Goal: Information Seeking & Learning: Check status

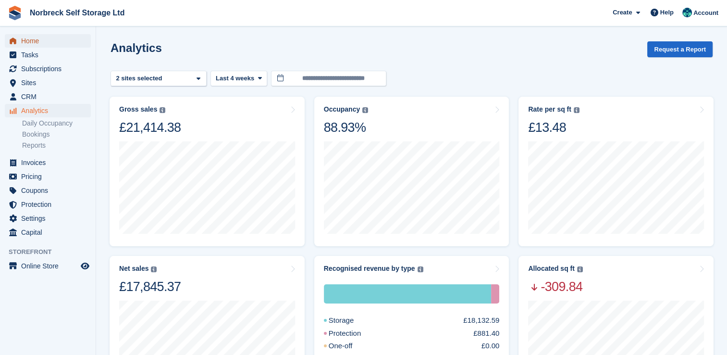
click at [43, 37] on span "Home" at bounding box center [50, 40] width 58 height 13
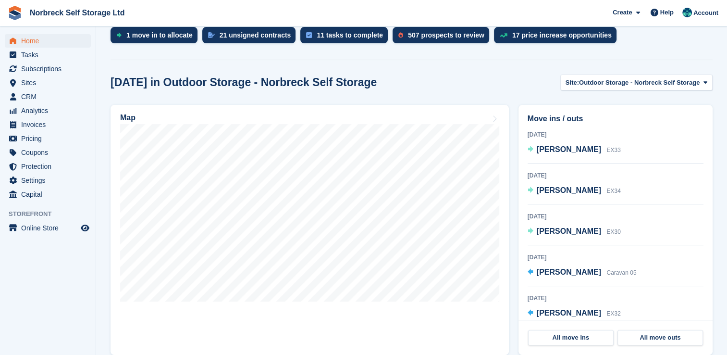
scroll to position [209, 0]
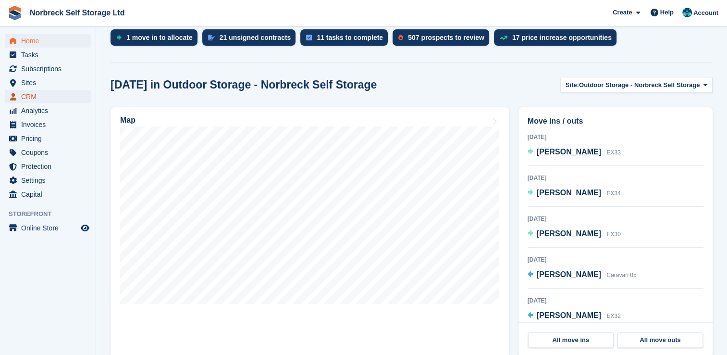
click at [34, 90] on span "CRM" at bounding box center [50, 96] width 58 height 13
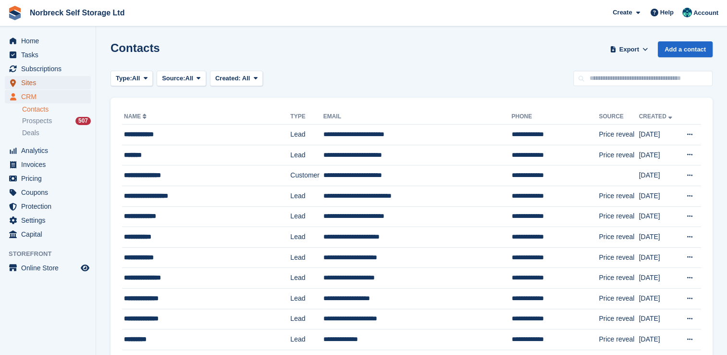
click at [29, 76] on span "Sites" at bounding box center [50, 82] width 58 height 13
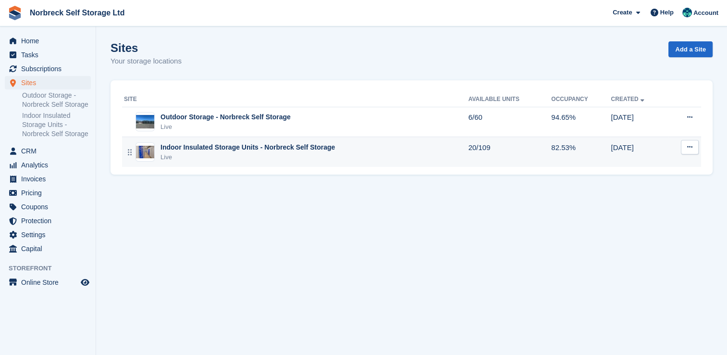
click at [172, 148] on div "Indoor Insulated Storage Units - Norbreck Self Storage" at bounding box center [247, 147] width 174 height 10
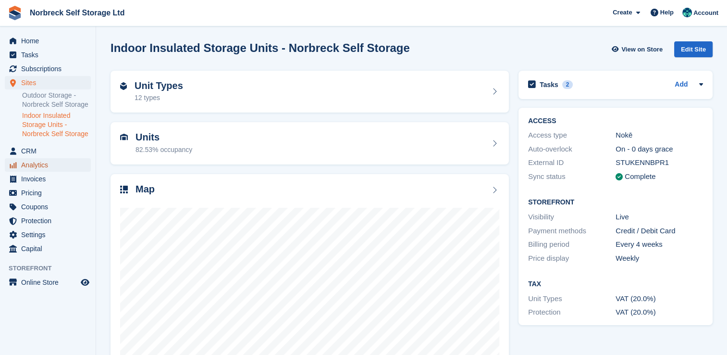
click at [42, 167] on span "Analytics" at bounding box center [50, 164] width 58 height 13
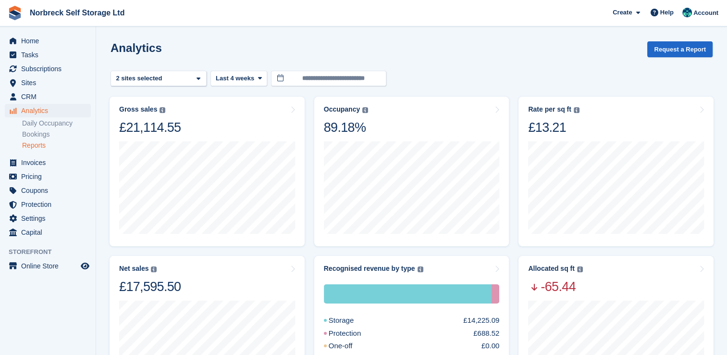
click at [38, 145] on link "Reports" at bounding box center [56, 145] width 69 height 9
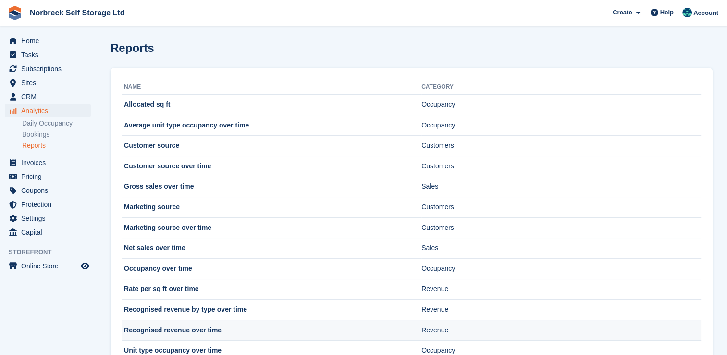
click at [244, 328] on td "Recognised revenue over time" at bounding box center [271, 330] width 299 height 21
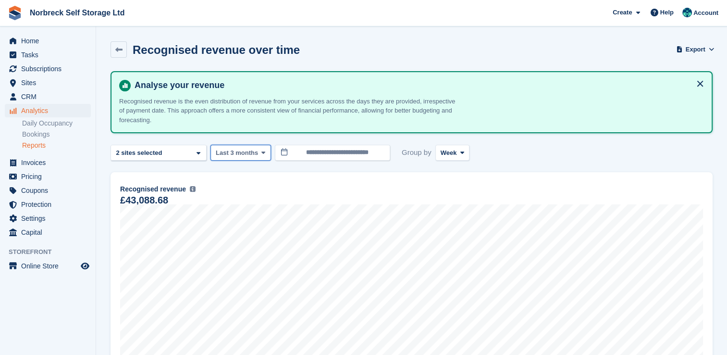
click at [261, 149] on icon at bounding box center [263, 152] width 4 height 6
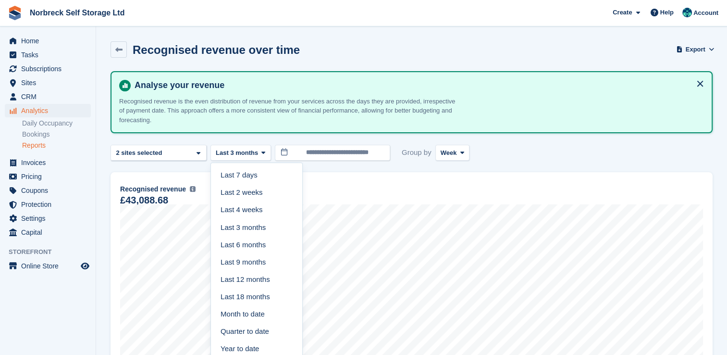
click at [265, 271] on link "Last 12 months" at bounding box center [257, 279] width 84 height 17
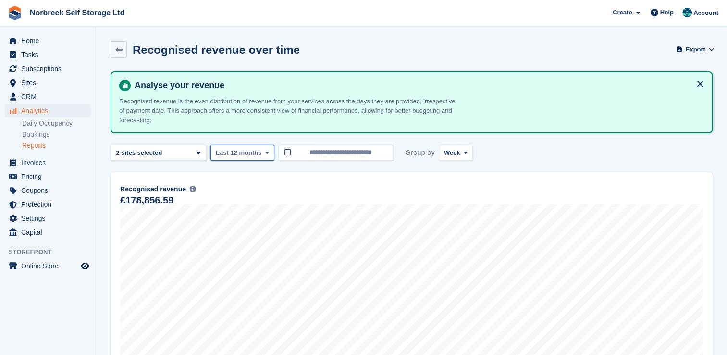
click at [265, 153] on icon at bounding box center [267, 152] width 4 height 6
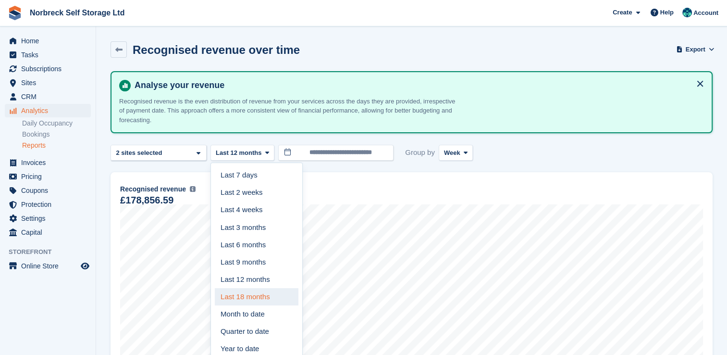
click at [253, 293] on link "Last 18 months" at bounding box center [257, 296] width 84 height 17
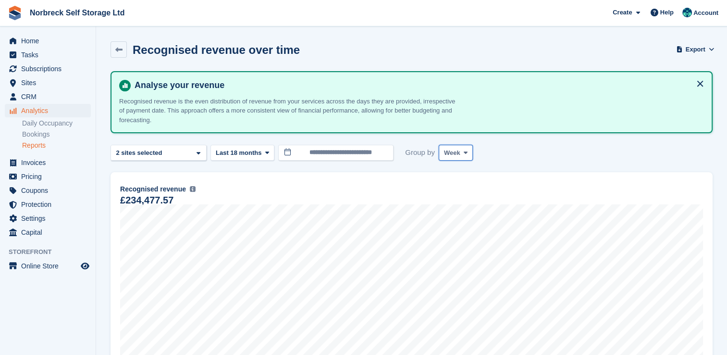
click at [464, 152] on icon at bounding box center [466, 152] width 4 height 6
click at [461, 214] on link "Month" at bounding box center [485, 209] width 84 height 17
